Goal: Transaction & Acquisition: Book appointment/travel/reservation

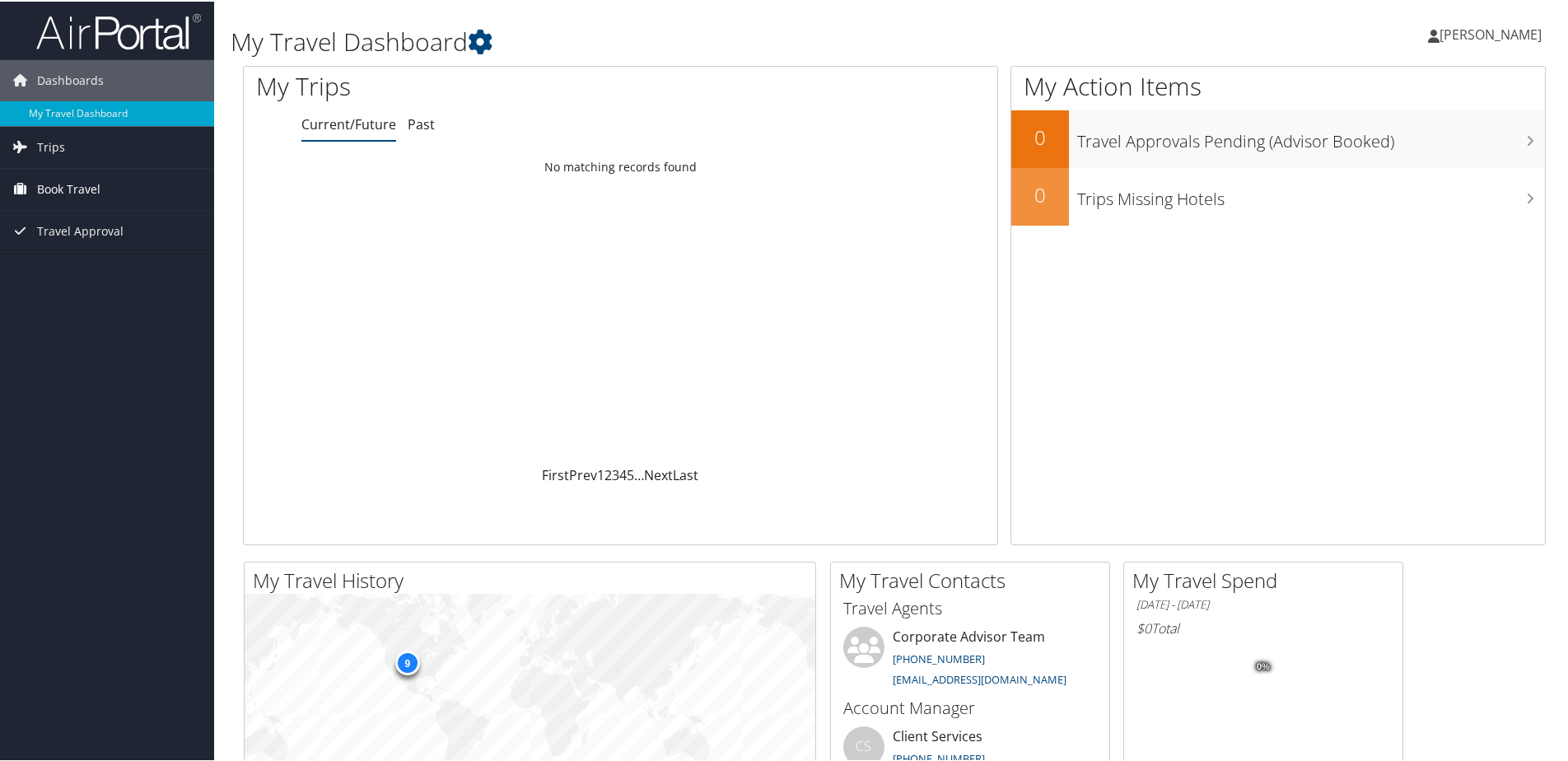
click at [71, 185] on span "Book Travel" at bounding box center [69, 188] width 64 height 41
click at [54, 185] on span "Book Travel" at bounding box center [69, 188] width 64 height 41
click at [66, 185] on span "Book Travel" at bounding box center [69, 188] width 64 height 41
click at [62, 139] on span "Trips" at bounding box center [51, 145] width 28 height 41
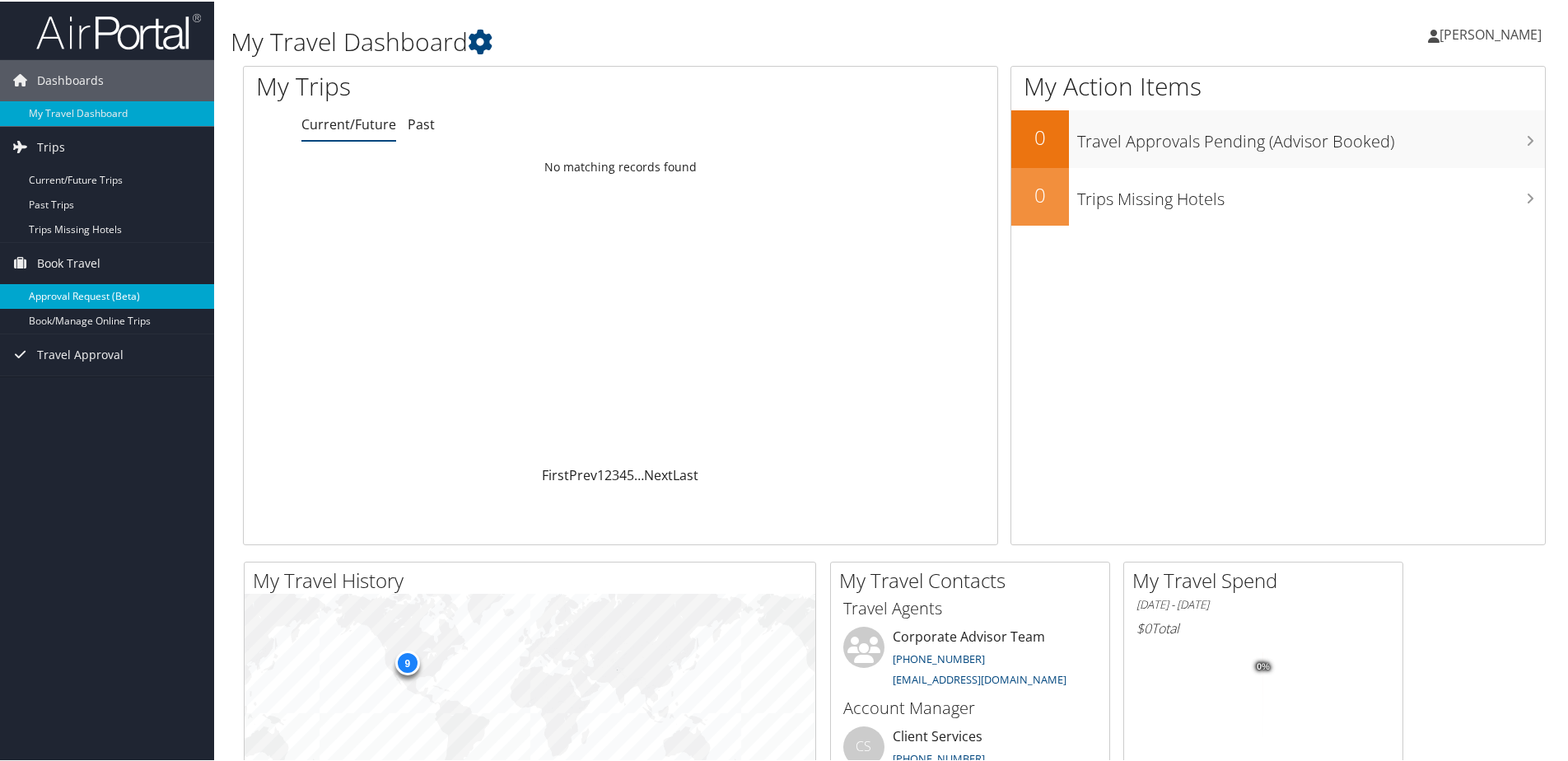
click at [87, 287] on link "Approval Request (Beta)" at bounding box center [107, 294] width 214 height 25
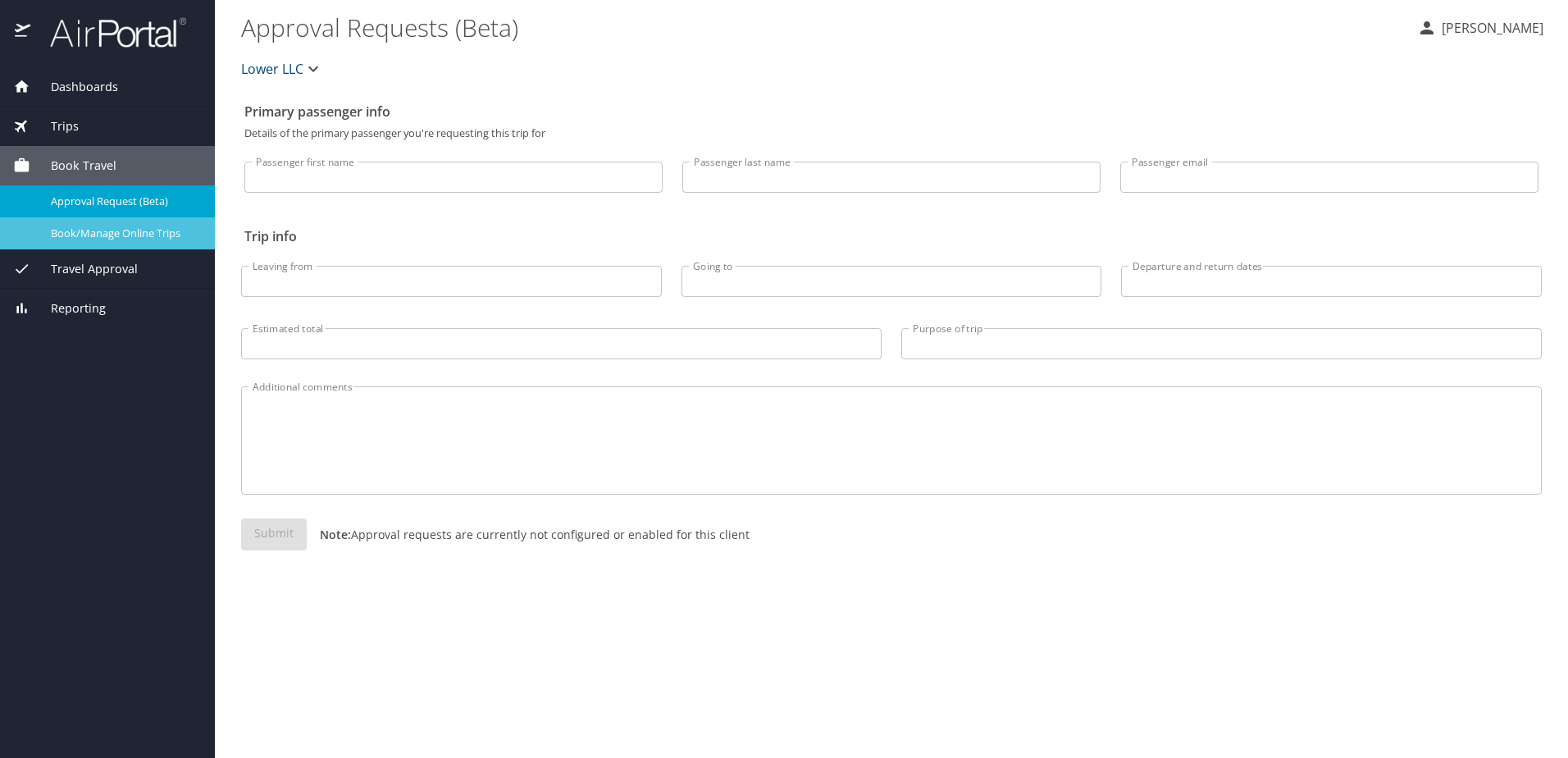
click at [128, 238] on span "Book/Manage Online Trips" at bounding box center [123, 233] width 144 height 15
